Goal: Communication & Community: Connect with others

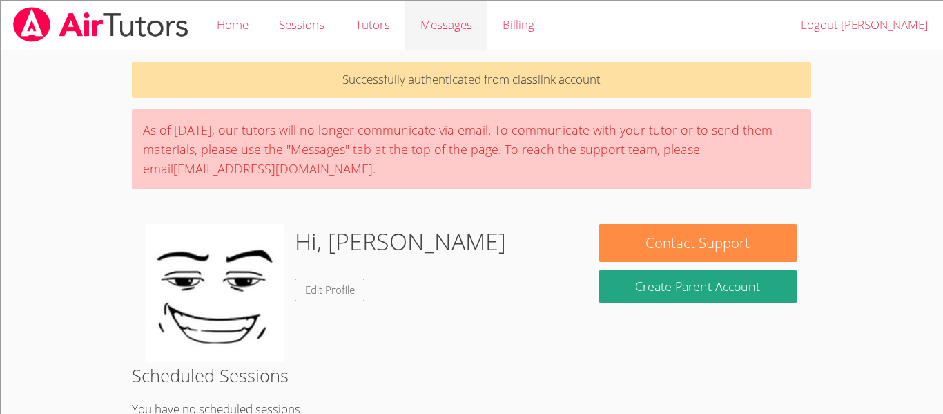
click at [431, 26] on span "Messages" at bounding box center [446, 25] width 52 height 16
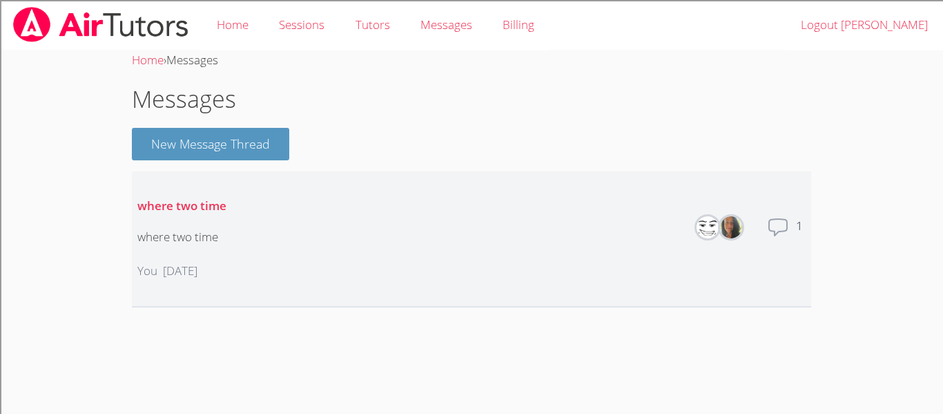
click at [725, 229] on img at bounding box center [731, 227] width 22 height 22
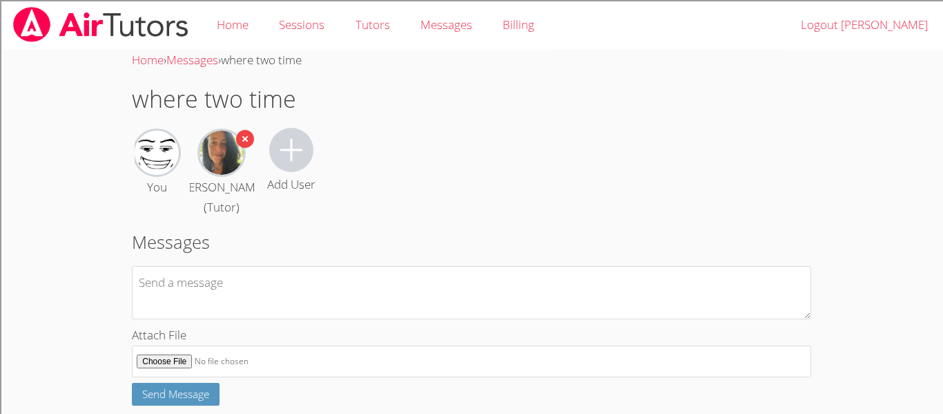
click at [244, 141] on icon "button" at bounding box center [245, 139] width 18 height 18
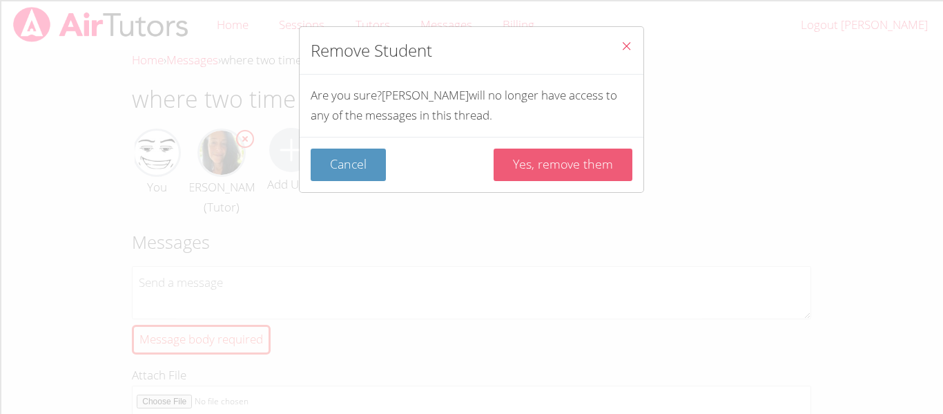
click at [536, 153] on button "Yes, remove them" at bounding box center [563, 164] width 139 height 32
